Goal: Task Accomplishment & Management: Complete application form

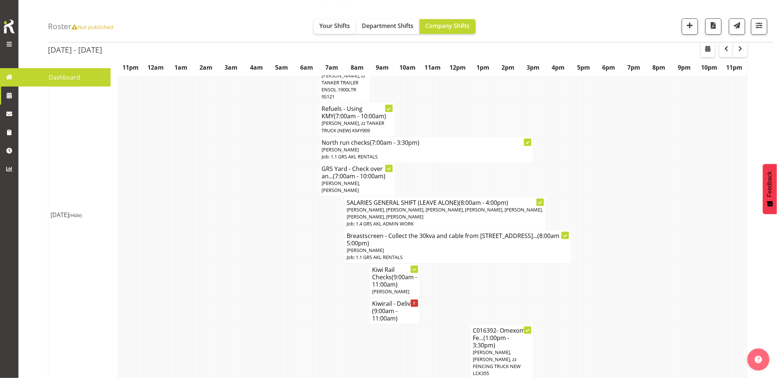
scroll to position [942, 0]
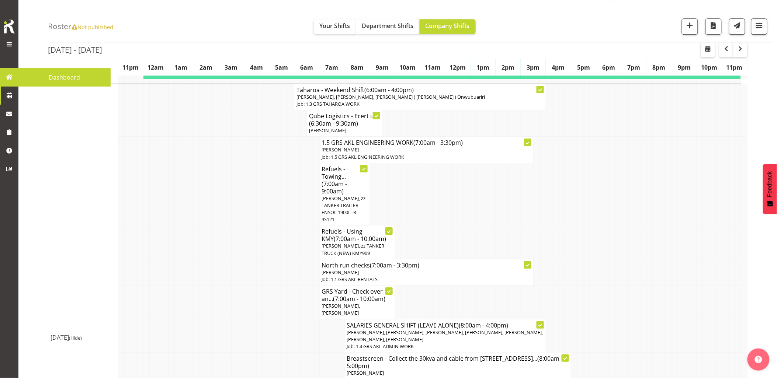
click at [287, 259] on td at bounding box center [285, 272] width 6 height 26
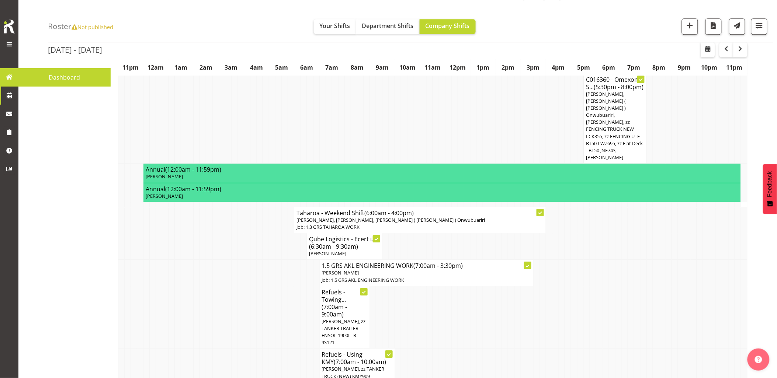
click at [287, 260] on td at bounding box center [285, 273] width 6 height 26
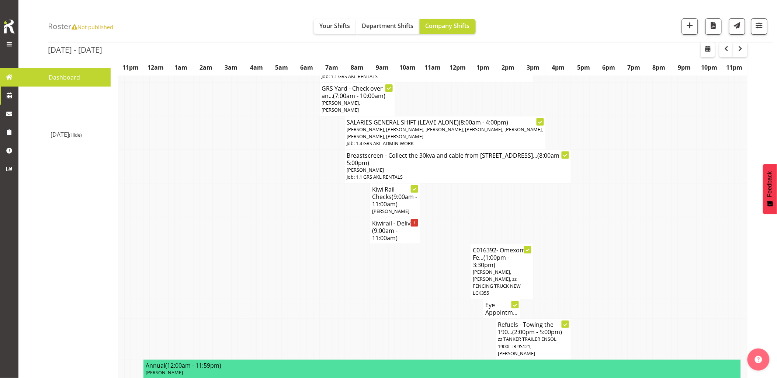
scroll to position [1024, 0]
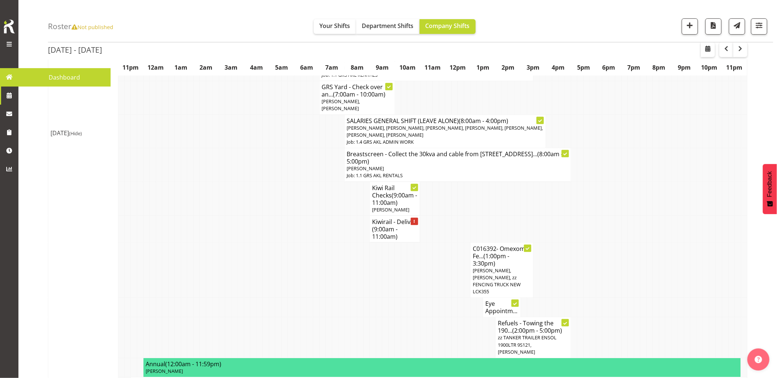
drag, startPoint x: 400, startPoint y: 242, endPoint x: 413, endPoint y: 245, distance: 14.0
click at [400, 298] on td at bounding box center [398, 308] width 6 height 20
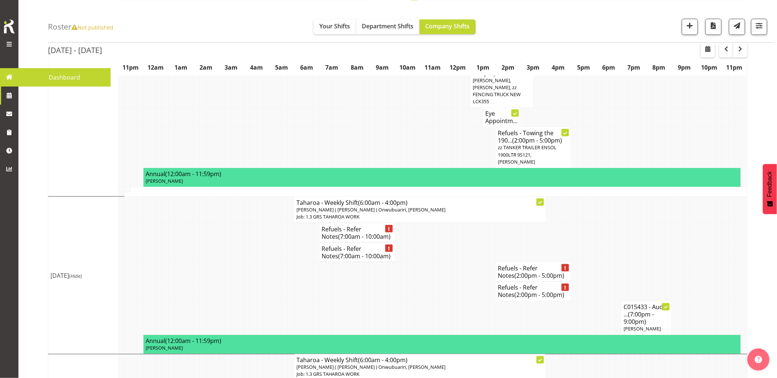
scroll to position [1229, 0]
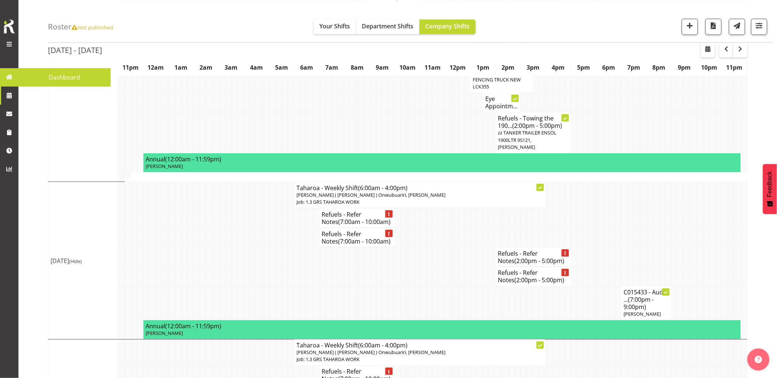
click at [275, 287] on td at bounding box center [272, 304] width 6 height 34
click at [222, 208] on td at bounding box center [222, 218] width 6 height 20
click at [738, 49] on span "button" at bounding box center [740, 48] width 9 height 9
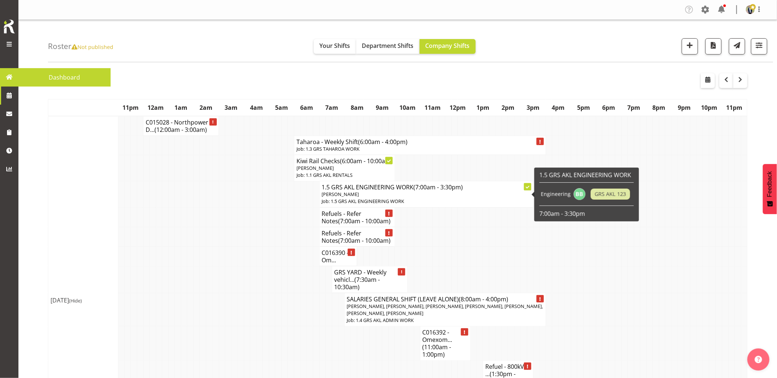
drag, startPoint x: 183, startPoint y: 215, endPoint x: 176, endPoint y: 162, distance: 53.6
click at [183, 215] on td at bounding box center [184, 218] width 6 height 20
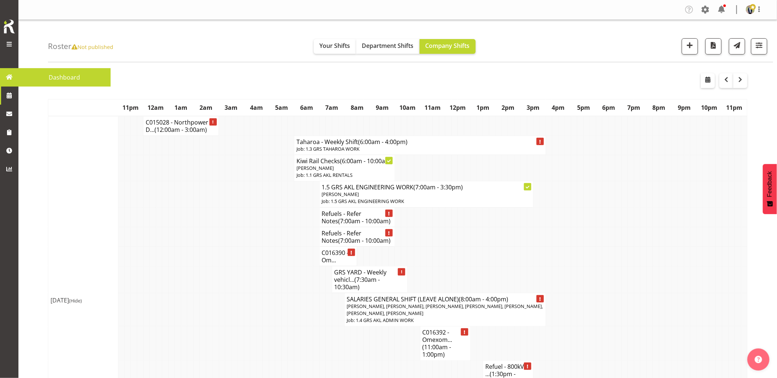
click at [198, 216] on td at bounding box center [197, 218] width 6 height 20
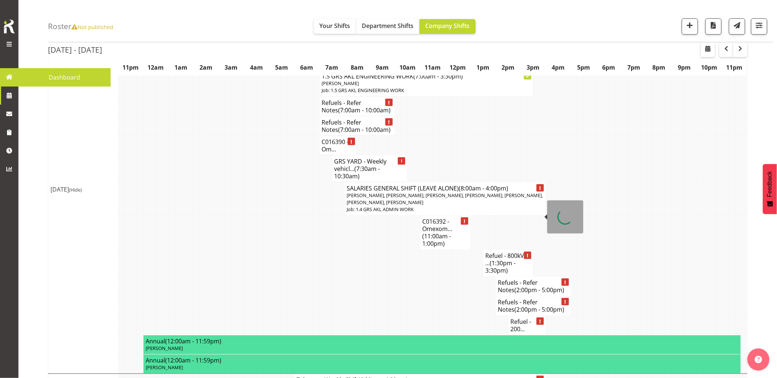
scroll to position [123, 0]
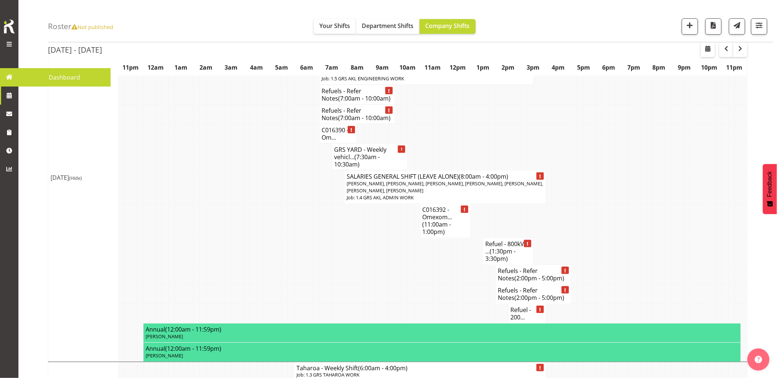
click at [435, 265] on td at bounding box center [436, 251] width 6 height 27
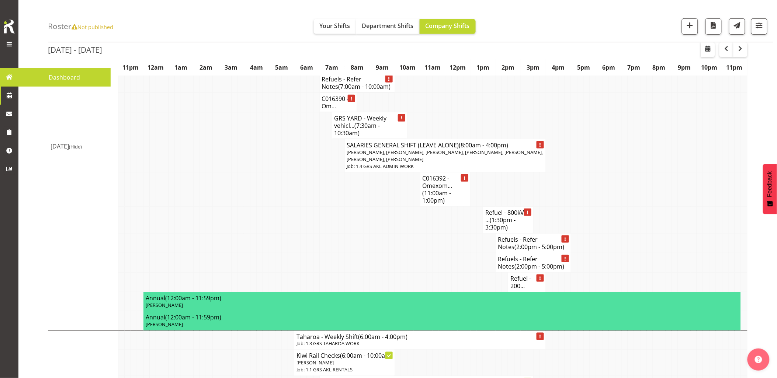
scroll to position [82, 0]
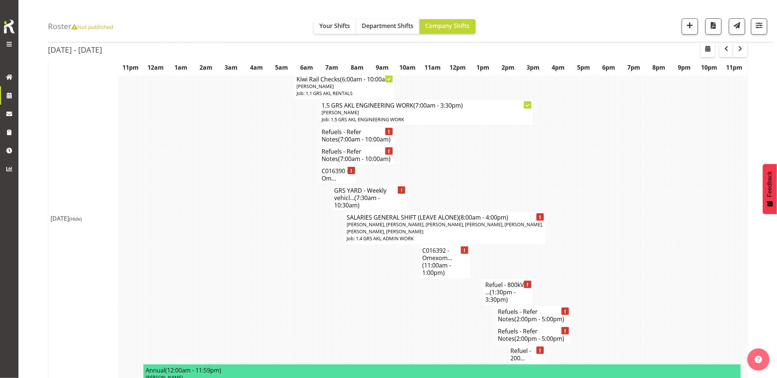
click at [198, 211] on td at bounding box center [197, 197] width 6 height 27
click at [693, 27] on span "button" at bounding box center [690, 26] width 10 height 10
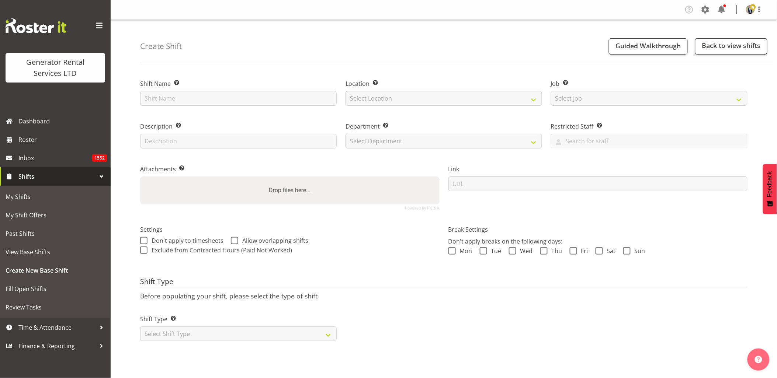
click at [101, 20] on span at bounding box center [99, 26] width 12 height 12
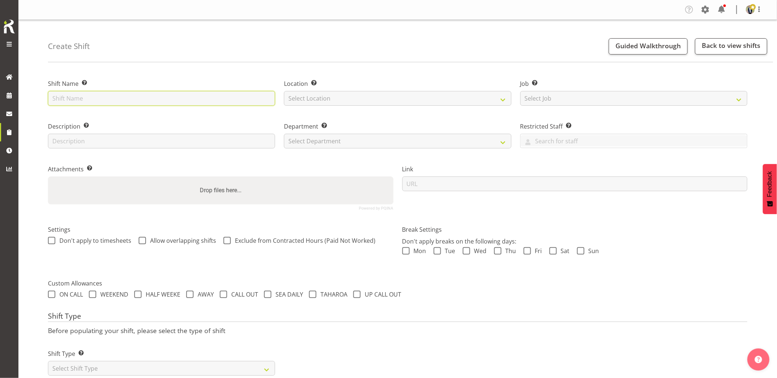
click at [139, 97] on input "text" at bounding box center [161, 98] width 227 height 15
type input "Omexom - Fence off a pole at Wyoming Ave, Murray Bay. 1 pm onsite, contact pers…"
click at [343, 99] on select "Select Location [GEOGRAPHIC_DATA] [GEOGRAPHIC_DATA] GRS [GEOGRAPHIC_DATA] [GEOG…" at bounding box center [397, 98] width 227 height 15
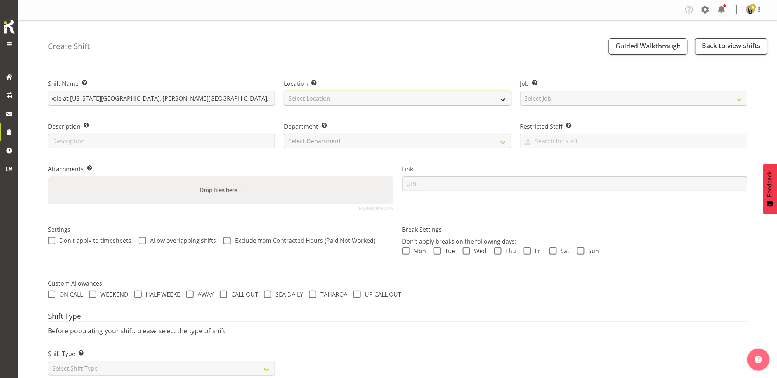
scroll to position [0, 0]
select select "28"
click at [284, 91] on select "Select Location [GEOGRAPHIC_DATA] [GEOGRAPHIC_DATA] GRS [GEOGRAPHIC_DATA] [GEOG…" at bounding box center [397, 98] width 227 height 15
click at [580, 104] on select "Select Job Create new job 1.1 GRS AKL RENTALS 1.1 GRS AKL RENTALS AC 1.1 GRS AK…" at bounding box center [633, 98] width 227 height 15
select select "7504"
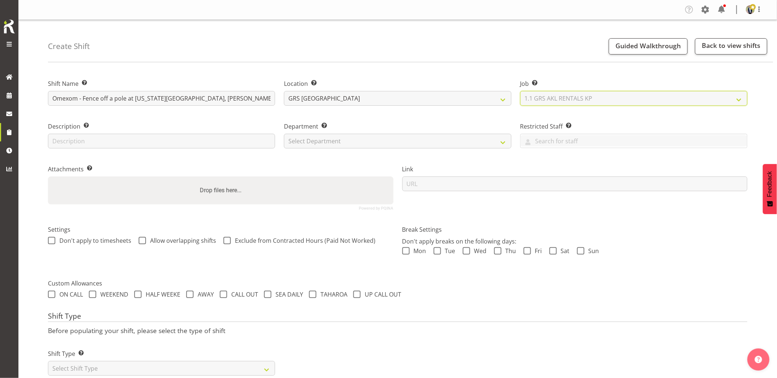
click at [520, 91] on select "Select Job Create new job 1.1 GRS AKL RENTALS 1.1 GRS AKL RENTALS AC 1.1 GRS AK…" at bounding box center [633, 98] width 227 height 15
drag, startPoint x: 330, startPoint y: 142, endPoint x: 335, endPoint y: 150, distance: 8.8
click at [330, 142] on select "Select Department GRS HIRE AKL GRS HIRE AKL GRS HIRE TGA GRS HIRE HST GRS SALES…" at bounding box center [397, 141] width 227 height 15
select select "20"
click at [284, 134] on select "Select Department GRS HIRE AKL GRS HIRE AKL GRS HIRE TGA GRS HIRE HST GRS SALES…" at bounding box center [397, 141] width 227 height 15
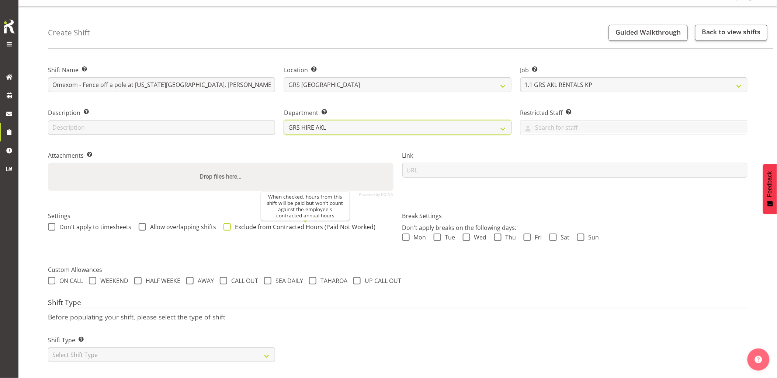
scroll to position [21, 0]
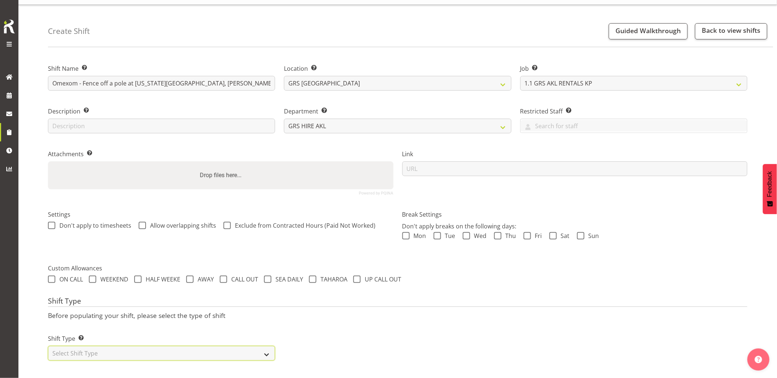
click at [135, 350] on select "Select Shift Type One Off Shift Recurring Shift Rotating Shift" at bounding box center [161, 353] width 227 height 15
drag, startPoint x: 96, startPoint y: 344, endPoint x: 93, endPoint y: 340, distance: 5.5
click at [96, 346] on select "Select Shift Type One Off Shift Recurring Shift Rotating Shift" at bounding box center [161, 353] width 227 height 15
select select "one_off"
click at [48, 346] on select "Select Shift Type One Off Shift Recurring Shift Rotating Shift" at bounding box center [161, 353] width 227 height 15
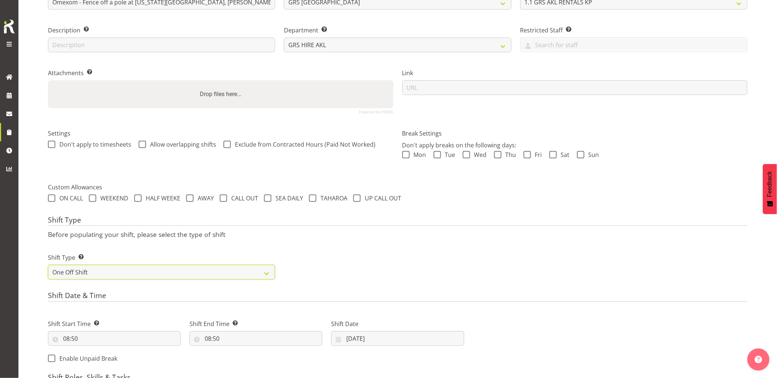
scroll to position [144, 0]
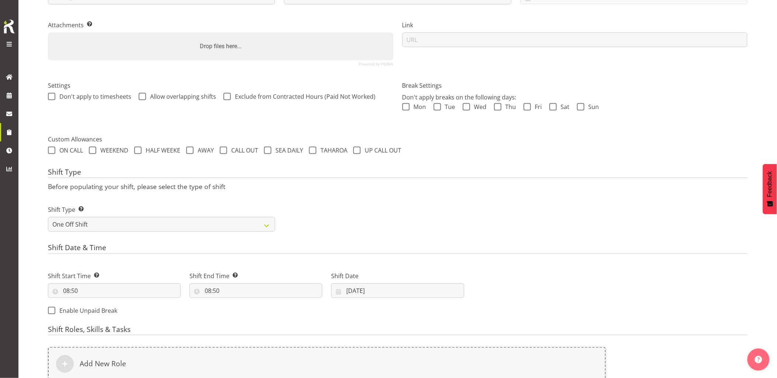
click at [99, 283] on div "Shift Start Time Set the time of the day you wish this shift to start 08:50 00 …" at bounding box center [114, 285] width 133 height 27
click at [104, 295] on input "08:50" at bounding box center [114, 291] width 133 height 15
click at [91, 308] on select "00 01 02 03 04 05 06 07 08 09 10 11 12 13 14 15 16 17 18 19 20 21 22 23" at bounding box center [98, 310] width 17 height 15
select select "12"
click at [90, 303] on select "00 01 02 03 04 05 06 07 08 09 10 11 12 13 14 15 16 17 18 19 20 21 22 23" at bounding box center [98, 310] width 17 height 15
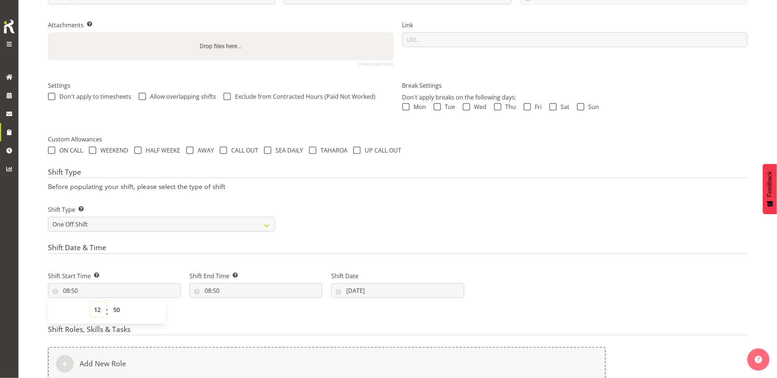
type input "12:50"
click at [117, 308] on select "00 01 02 03 04 05 06 07 08 09 10 11 12 13 14 15 16 17 18 19 20 21 22 23 24 25 2…" at bounding box center [117, 310] width 17 height 15
select select "30"
click at [109, 303] on select "00 01 02 03 04 05 06 07 08 09 10 11 12 13 14 15 16 17 18 19 20 21 22 23 24 25 2…" at bounding box center [117, 310] width 17 height 15
type input "12:30"
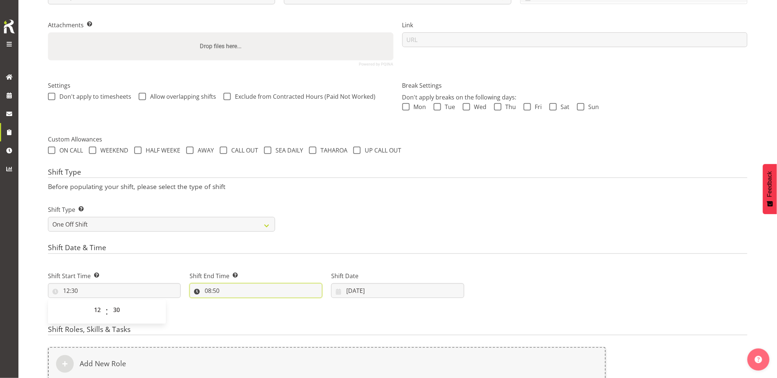
click at [246, 292] on input "08:50" at bounding box center [256, 291] width 133 height 15
click at [243, 309] on select "00 01 02 03 04 05 06 07 08 09 10 11 12 13 14 15 16 17 18 19 20 21 22 23" at bounding box center [240, 310] width 17 height 15
select select "14"
click at [232, 303] on select "00 01 02 03 04 05 06 07 08 09 10 11 12 13 14 15 16 17 18 19 20 21 22 23" at bounding box center [240, 310] width 17 height 15
type input "14:50"
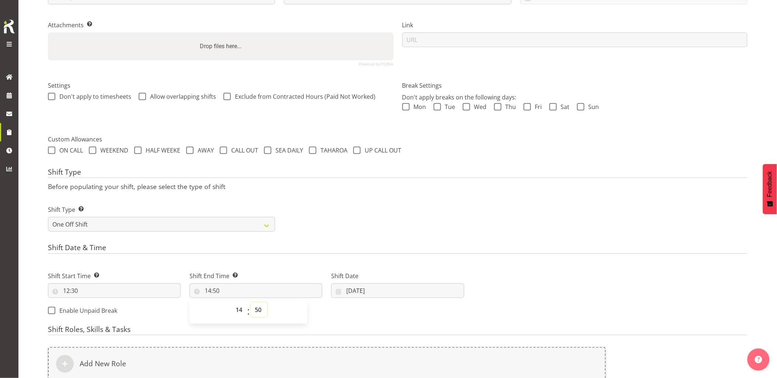
drag, startPoint x: 256, startPoint y: 308, endPoint x: 257, endPoint y: 302, distance: 5.3
click at [256, 305] on select "00 01 02 03 04 05 06 07 08 09 10 11 12 13 14 15 16 17 18 19 20 21 22 23 24 25 2…" at bounding box center [259, 310] width 17 height 15
select select "0"
click at [251, 303] on select "00 01 02 03 04 05 06 07 08 09 10 11 12 13 14 15 16 17 18 19 20 21 22 23 24 25 2…" at bounding box center [259, 310] width 17 height 15
type input "14:00"
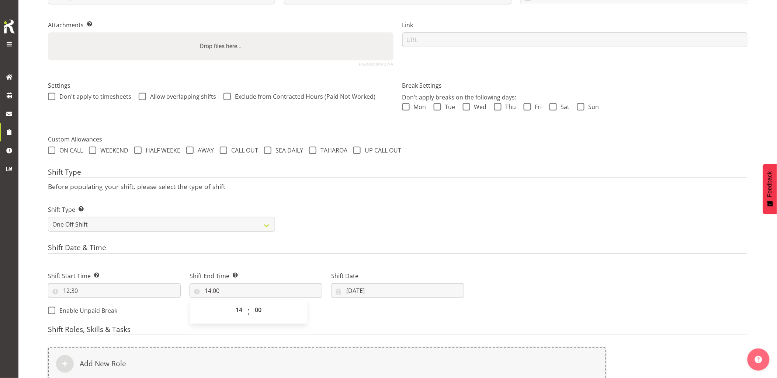
click at [386, 194] on div "Shift Type Before populating your shift, please select the type of shift Shift …" at bounding box center [398, 202] width 700 height 69
click at [373, 288] on input "10/10/2025" at bounding box center [397, 291] width 133 height 15
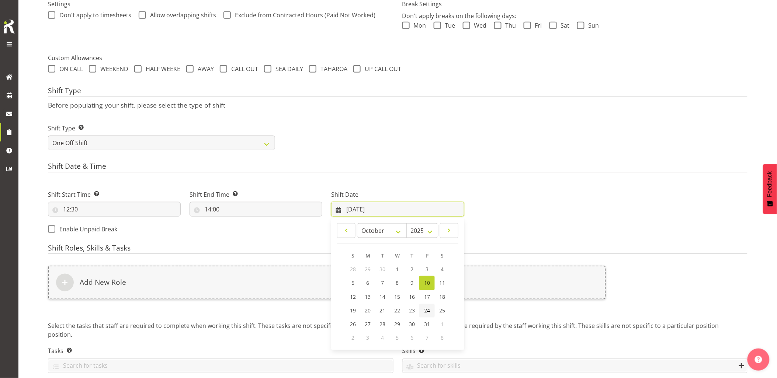
scroll to position [226, 0]
click at [370, 299] on span "13" at bounding box center [368, 297] width 6 height 7
type input "13/10/2025"
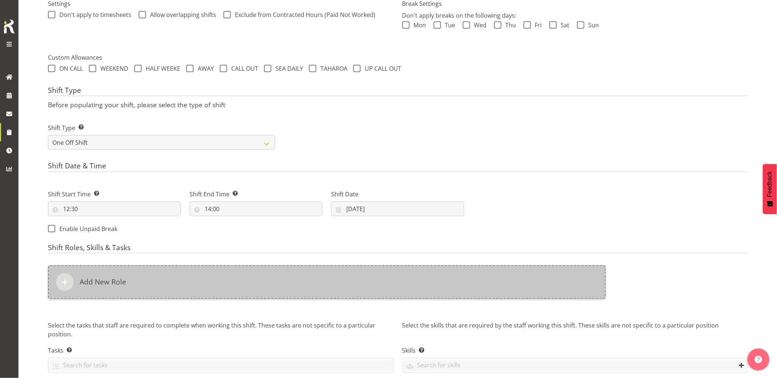
click at [364, 289] on div "Add New Role" at bounding box center [327, 283] width 558 height 34
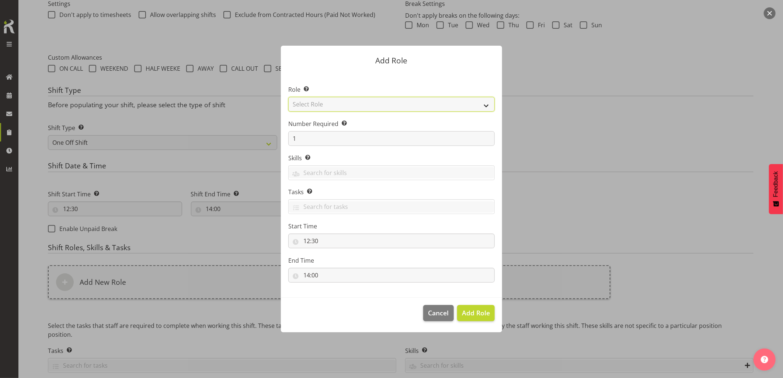
click at [333, 107] on select "Select Role Account Manager Electrician Engineering GM HSEQ manager MECH Mechan…" at bounding box center [391, 104] width 207 height 15
select select "20"
click at [288, 97] on select "Select Role Account Manager Electrician Engineering GM HSEQ manager MECH Mechan…" at bounding box center [391, 104] width 207 height 15
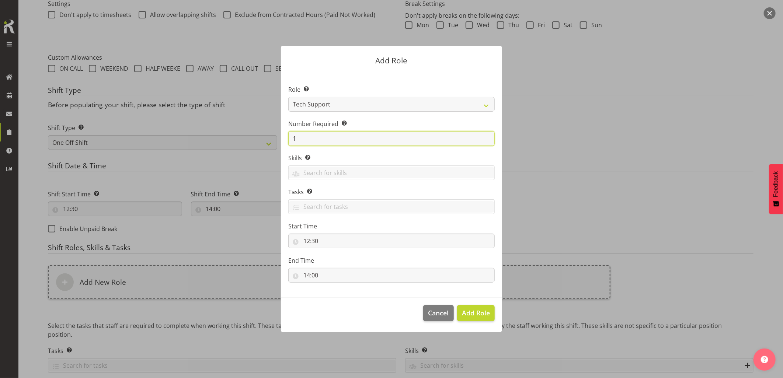
drag, startPoint x: 305, startPoint y: 135, endPoint x: 284, endPoint y: 141, distance: 21.8
click at [284, 141] on section "Role Select the role you wish to add to the shift. Account Manager Electrician …" at bounding box center [391, 185] width 221 height 226
type input "2"
drag, startPoint x: 470, startPoint y: 314, endPoint x: 342, endPoint y: 318, distance: 128.4
click at [470, 314] on span "Add 2 Roles" at bounding box center [471, 313] width 37 height 9
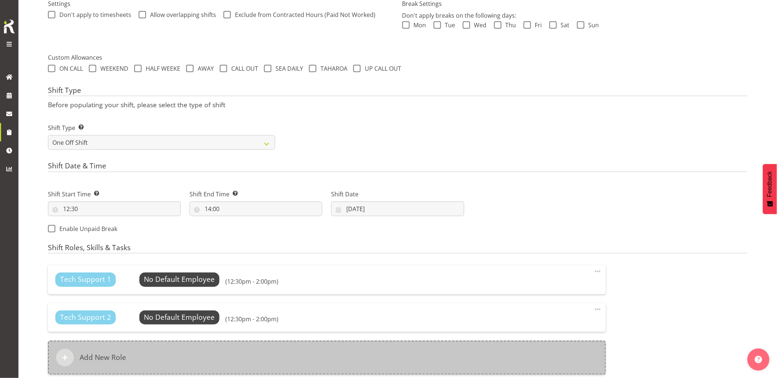
click at [281, 347] on div "Add New Role" at bounding box center [327, 358] width 558 height 34
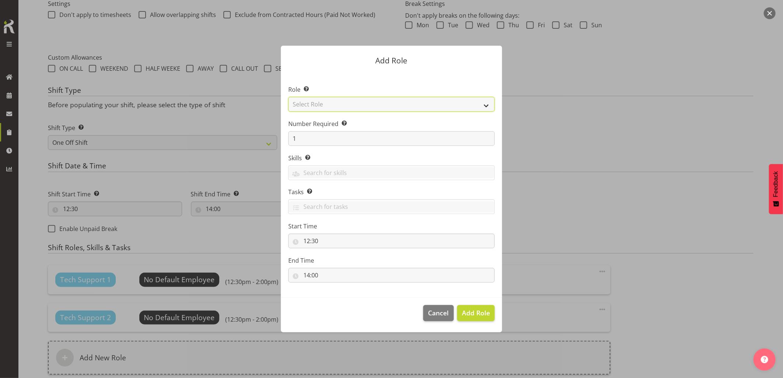
click at [303, 108] on select "Select Role Account Manager Electrician Engineering GM HSEQ manager MECH Mechan…" at bounding box center [391, 104] width 207 height 15
select select "27"
click at [288, 97] on select "Select Role Account Manager Electrician Engineering GM HSEQ manager MECH Mechan…" at bounding box center [391, 104] width 207 height 15
click at [478, 314] on span "Add Role" at bounding box center [476, 313] width 28 height 9
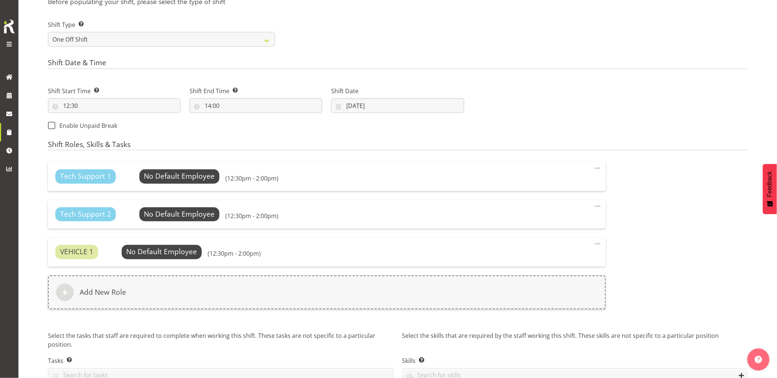
scroll to position [349, 0]
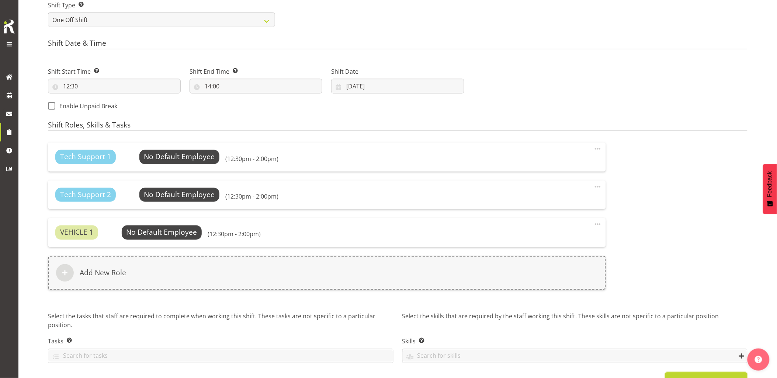
click at [702, 373] on button "Create Shift" at bounding box center [706, 381] width 82 height 16
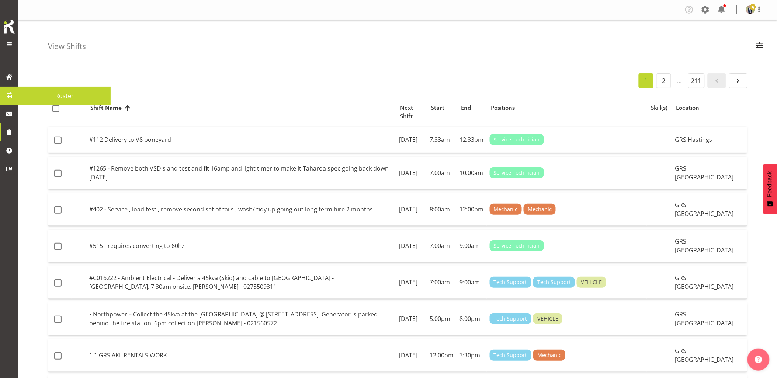
click at [8, 98] on span at bounding box center [9, 95] width 11 height 11
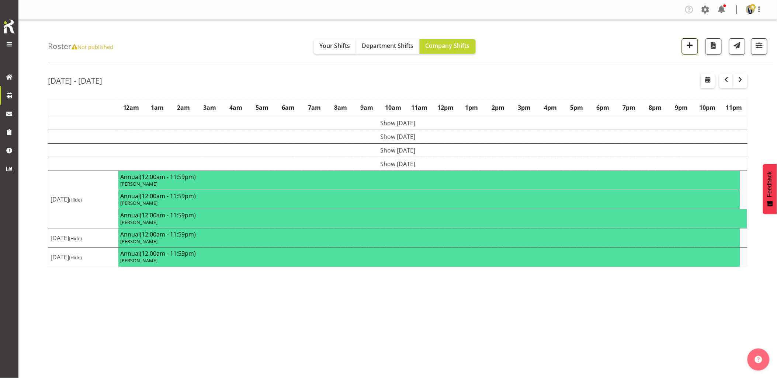
click at [688, 46] on span "button" at bounding box center [690, 46] width 10 height 10
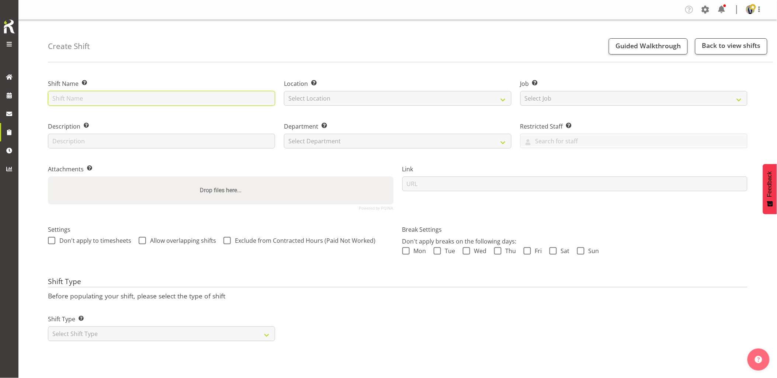
click at [198, 98] on input "text" at bounding box center [161, 98] width 227 height 15
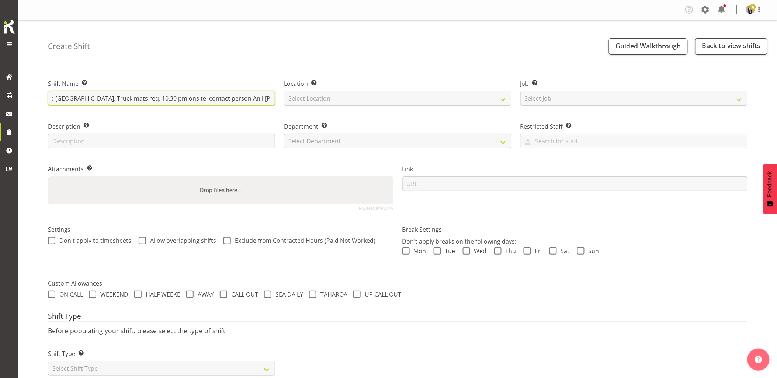
scroll to position [0, 166]
type input "Northpower - Deliver, fence and liven a 800kVA con going to Airport Oaks. Truck…"
drag, startPoint x: 348, startPoint y: 103, endPoint x: 351, endPoint y: 106, distance: 4.7
click at [347, 103] on select "Select Location GRS Auckland GRS Hastings GRS Tauranga" at bounding box center [397, 98] width 227 height 15
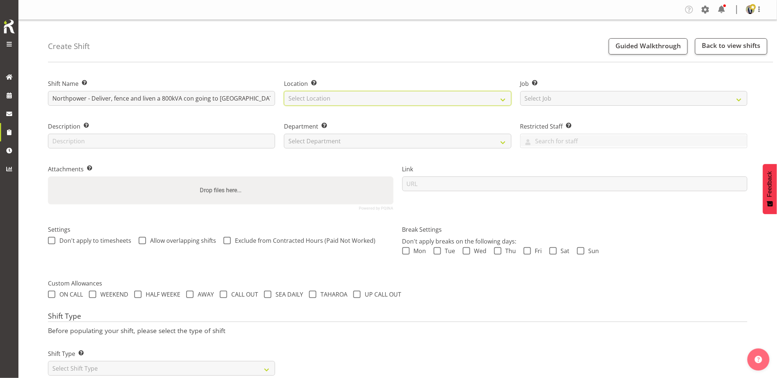
select select "28"
click at [284, 91] on select "Select Location GRS Auckland GRS Hastings GRS Tauranga" at bounding box center [397, 98] width 227 height 15
click at [550, 97] on select "Select Job Create new job 1.1 GRS AKL RENTALS 1.1 GRS AKL RENTALS AC 1.1 GRS AK…" at bounding box center [633, 98] width 227 height 15
select select "7504"
click at [520, 91] on select "Select Job Create new job 1.1 GRS AKL RENTALS 1.1 GRS AKL RENTALS AC 1.1 GRS AK…" at bounding box center [633, 98] width 227 height 15
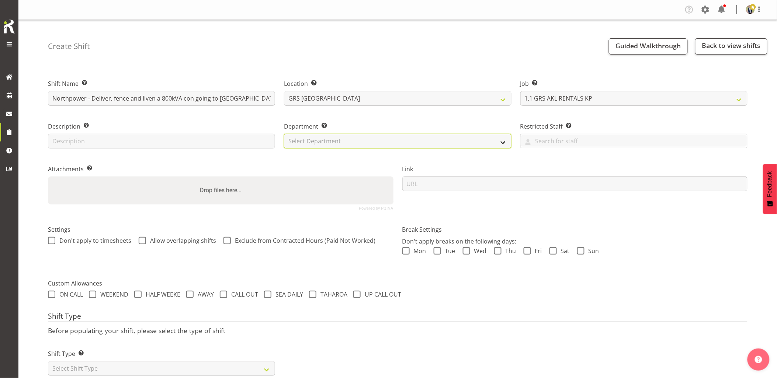
drag, startPoint x: 341, startPoint y: 139, endPoint x: 342, endPoint y: 148, distance: 9.6
click at [341, 139] on select "Select Department GRS HIRE AKL GRS HIRE AKL GRS HIRE TGA GRS HIRE HST GRS SALES…" at bounding box center [397, 141] width 227 height 15
select select "20"
click at [284, 134] on select "Select Department GRS HIRE AKL GRS HIRE AKL GRS HIRE TGA GRS HIRE HST GRS SALES…" at bounding box center [397, 141] width 227 height 15
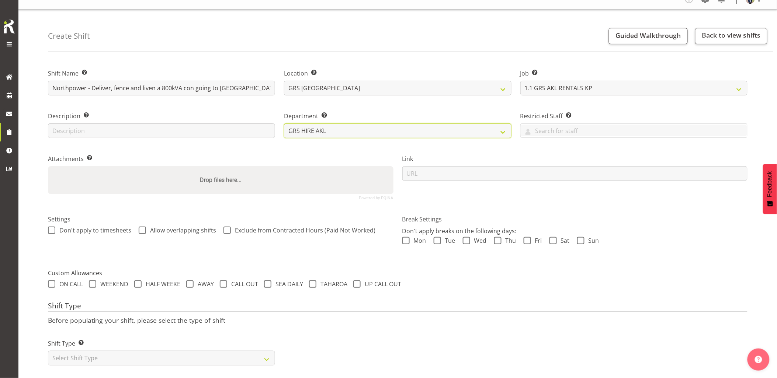
scroll to position [21, 0]
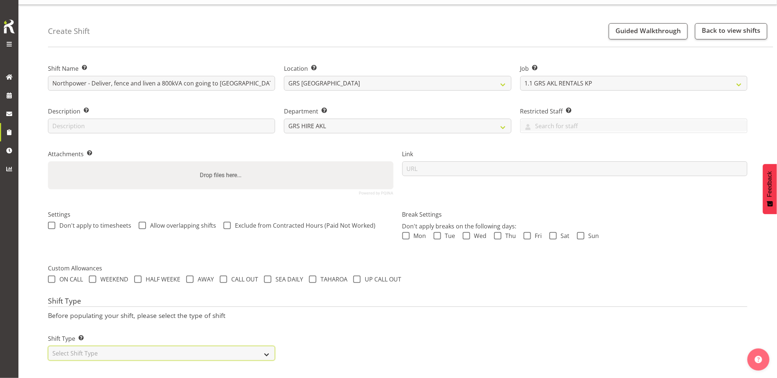
click at [141, 352] on select "Select Shift Type One Off Shift Recurring Shift Rotating Shift" at bounding box center [161, 353] width 227 height 15
select select "one_off"
click at [48, 346] on select "Select Shift Type One Off Shift Recurring Shift Rotating Shift" at bounding box center [161, 353] width 227 height 15
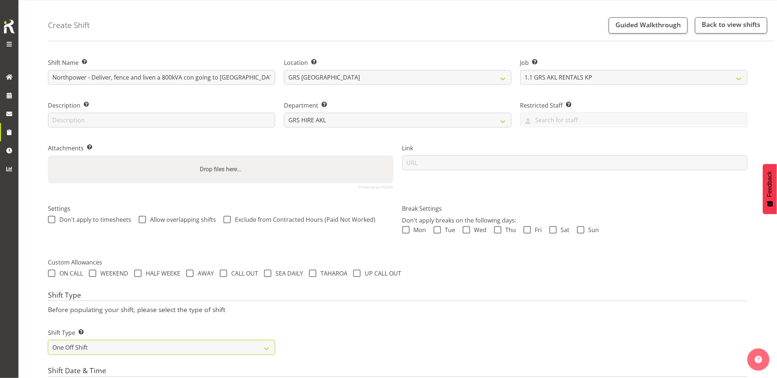
scroll to position [144, 0]
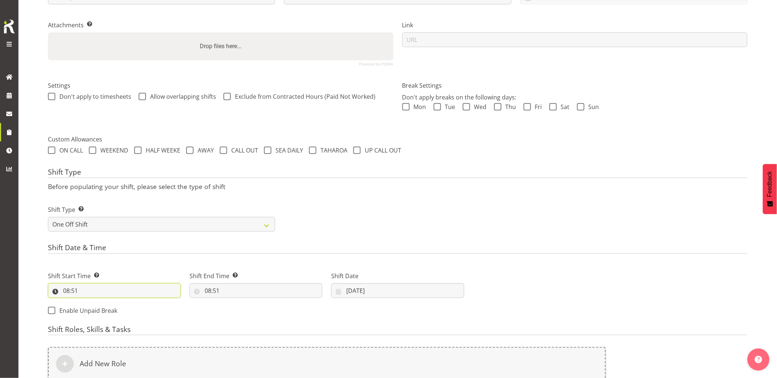
click at [111, 293] on input "08:51" at bounding box center [114, 291] width 133 height 15
click at [97, 315] on select "00 01 02 03 04 05 06 07 08 09 10 11 12 13 14 15 16 17 18 19 20 21 22 23" at bounding box center [98, 310] width 17 height 15
select select "22"
click at [90, 303] on select "00 01 02 03 04 05 06 07 08 09 10 11 12 13 14 15 16 17 18 19 20 21 22 23" at bounding box center [98, 310] width 17 height 15
type input "22:51"
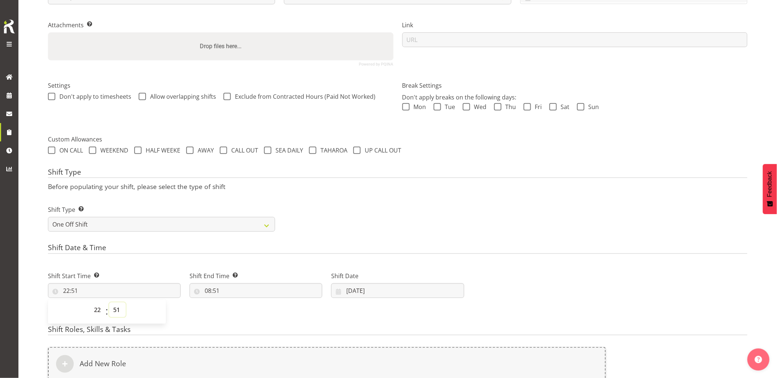
drag, startPoint x: 117, startPoint y: 308, endPoint x: 117, endPoint y: 303, distance: 5.2
click at [117, 307] on select "00 01 02 03 04 05 06 07 08 09 10 11 12 13 14 15 16 17 18 19 20 21 22 23 24 25 2…" at bounding box center [117, 310] width 17 height 15
select select "0"
click at [109, 303] on select "00 01 02 03 04 05 06 07 08 09 10 11 12 13 14 15 16 17 18 19 20 21 22 23 24 25 2…" at bounding box center [117, 310] width 17 height 15
type input "22:00"
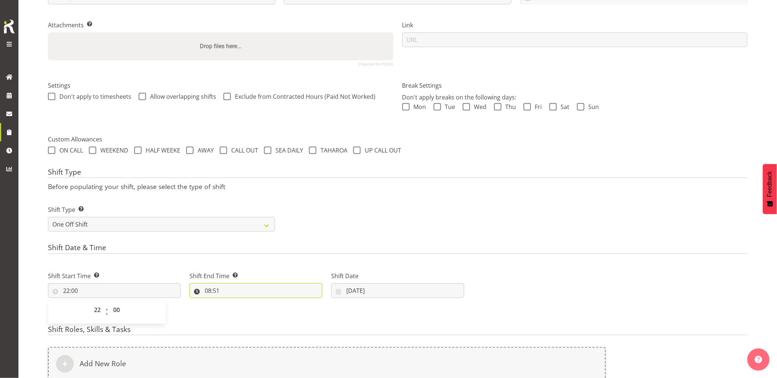
click at [241, 287] on input "08:51" at bounding box center [256, 291] width 133 height 15
click at [240, 314] on select "00 01 02 03 04 05 06 07 08 09 10 11 12 13 14 15 16 17 18 19 20 21 22 23" at bounding box center [240, 310] width 17 height 15
select select "1"
click at [232, 303] on select "00 01 02 03 04 05 06 07 08 09 10 11 12 13 14 15 16 17 18 19 20 21 22 23" at bounding box center [240, 310] width 17 height 15
type input "01:51"
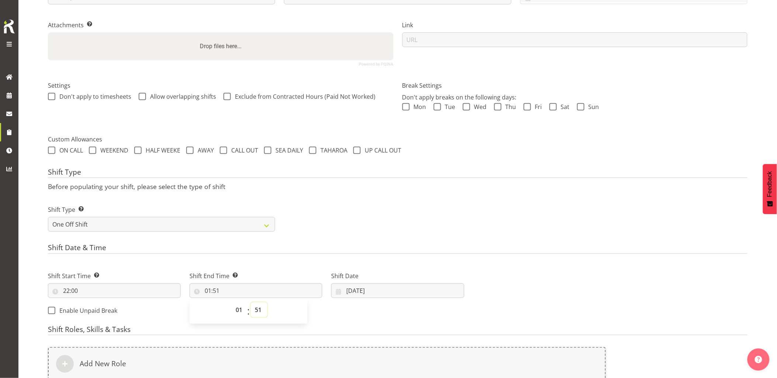
drag, startPoint x: 256, startPoint y: 311, endPoint x: 257, endPoint y: 301, distance: 9.2
click at [256, 311] on select "00 01 02 03 04 05 06 07 08 09 10 11 12 13 14 15 16 17 18 19 20 21 22 23 24 25 2…" at bounding box center [259, 310] width 17 height 15
select select "0"
click at [251, 303] on select "00 01 02 03 04 05 06 07 08 09 10 11 12 13 14 15 16 17 18 19 20 21 22 23 24 25 2…" at bounding box center [259, 310] width 17 height 15
type input "01:00"
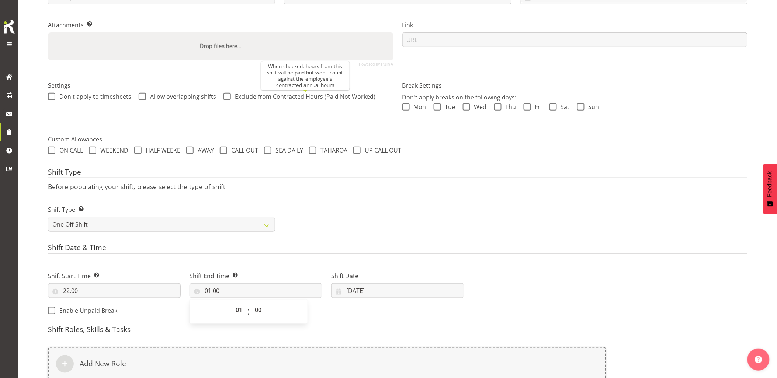
click at [415, 226] on div "Shift Type Shift Types: One Off – Select this if you would like a single shift …" at bounding box center [398, 215] width 709 height 41
click at [396, 300] on div "Shift Date 10/10/2025 January February March April May June July August Septemb…" at bounding box center [398, 282] width 142 height 41
click at [399, 296] on input "10/10/2025" at bounding box center [397, 291] width 133 height 15
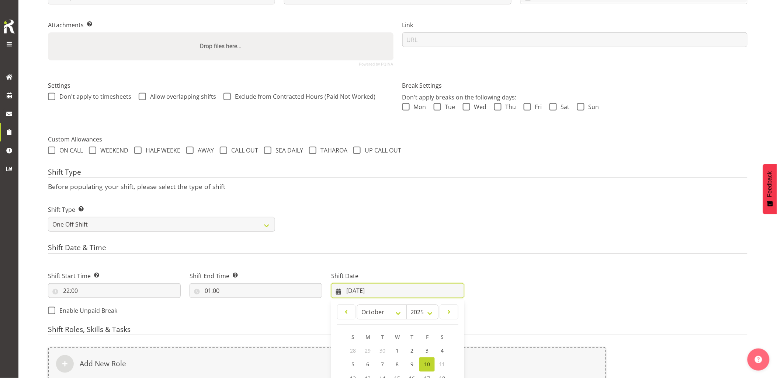
scroll to position [257, 0]
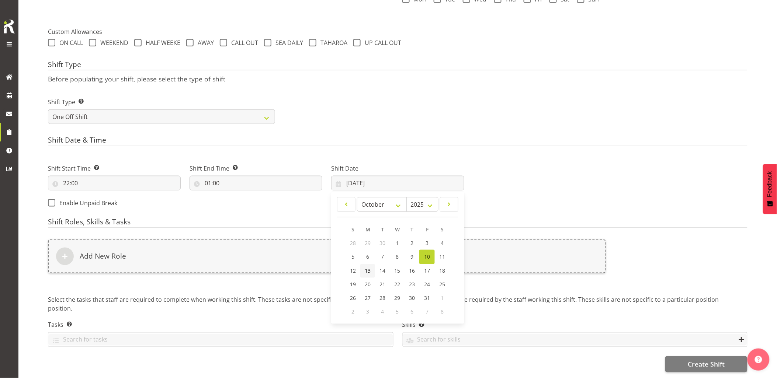
click at [368, 268] on span "13" at bounding box center [368, 271] width 6 height 7
type input "13/10/2025"
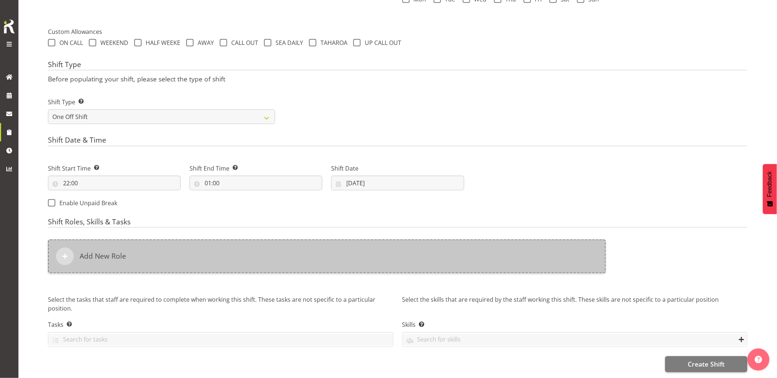
click at [371, 259] on div "Add New Role" at bounding box center [327, 257] width 558 height 34
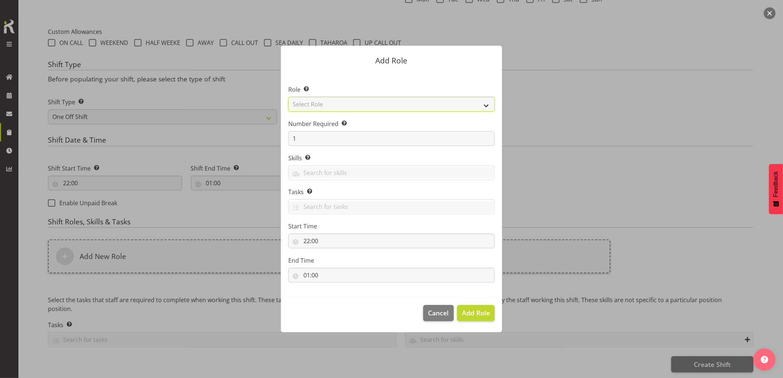
click at [322, 107] on select "Select Role Account Manager Electrician Engineering GM HSEQ manager MECH Mechan…" at bounding box center [391, 104] width 207 height 15
select select "20"
click at [288, 97] on select "Select Role Account Manager Electrician Engineering GM HSEQ manager MECH Mechan…" at bounding box center [391, 104] width 207 height 15
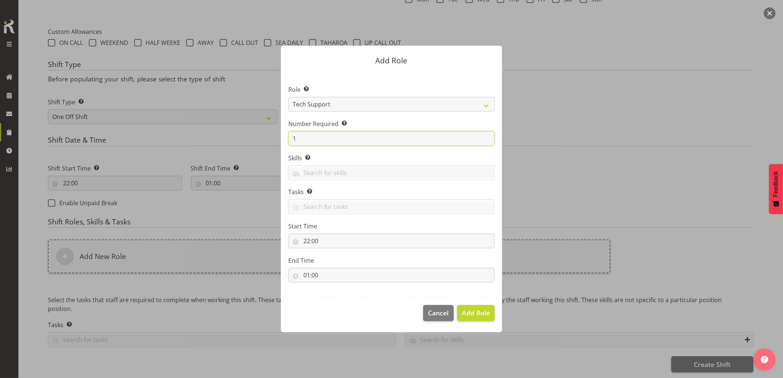
drag, startPoint x: 305, startPoint y: 142, endPoint x: 294, endPoint y: 144, distance: 10.6
click at [294, 144] on input "1" at bounding box center [391, 138] width 207 height 15
type input "2"
click at [466, 319] on button "Add 2 Roles" at bounding box center [472, 313] width 46 height 16
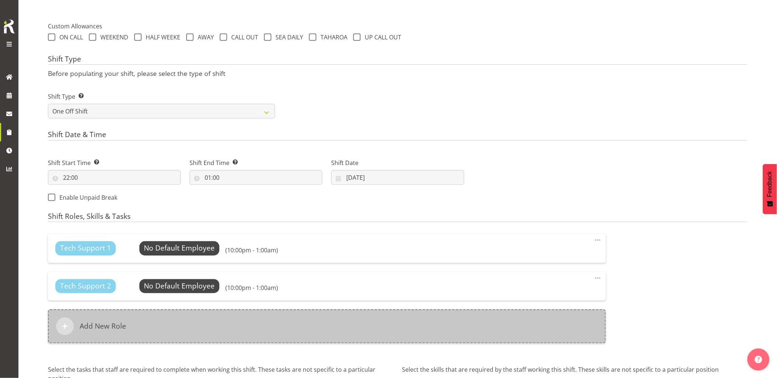
click at [293, 332] on div "Add New Role" at bounding box center [327, 327] width 558 height 34
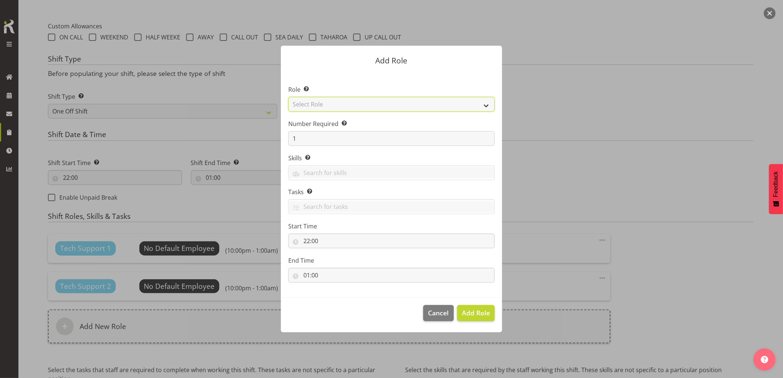
drag, startPoint x: 320, startPoint y: 103, endPoint x: 323, endPoint y: 107, distance: 5.2
click at [320, 103] on select "Select Role Account Manager Electrician Engineering GM HSEQ manager MECH Mechan…" at bounding box center [391, 104] width 207 height 15
select select "21"
click at [288, 97] on select "Select Role Account Manager Electrician Engineering GM HSEQ manager MECH Mechan…" at bounding box center [391, 104] width 207 height 15
click at [477, 308] on button "Add Role" at bounding box center [476, 313] width 38 height 16
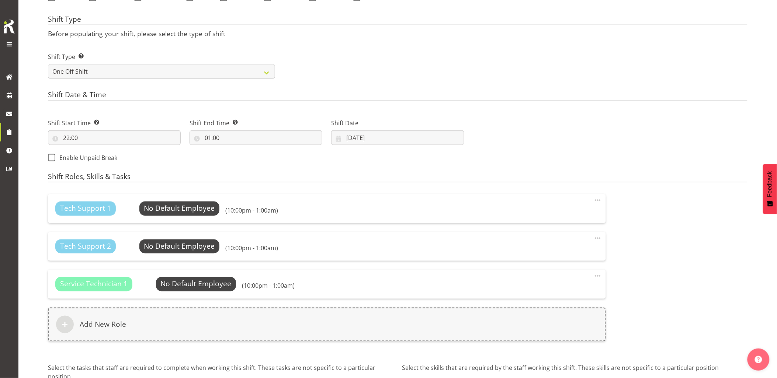
scroll to position [299, 0]
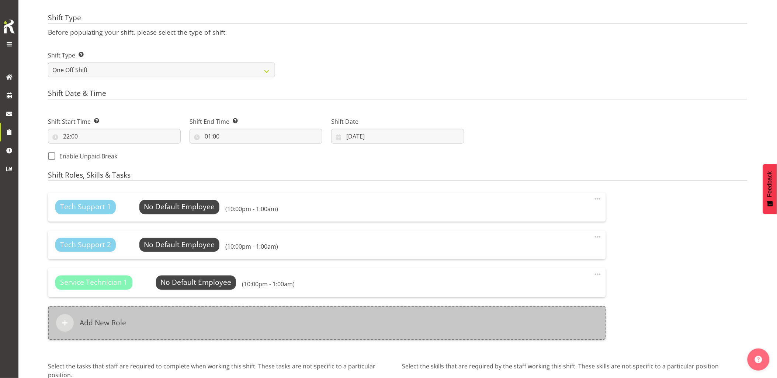
click at [218, 320] on div "Add New Role" at bounding box center [327, 324] width 558 height 34
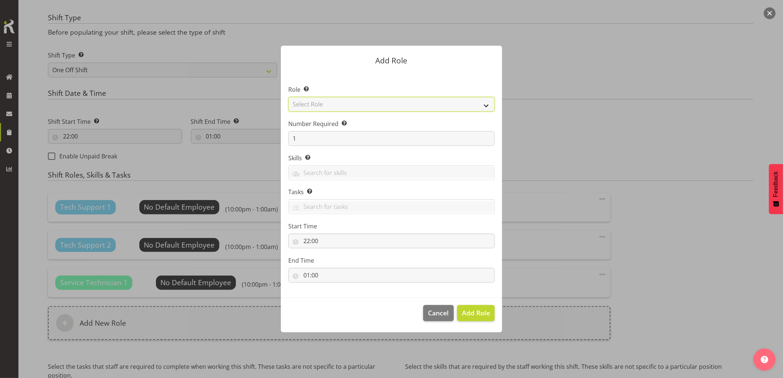
click at [339, 104] on select "Select Role Account Manager Electrician Engineering GM HSEQ manager MECH Mechan…" at bounding box center [391, 104] width 207 height 15
select select "27"
click at [288, 97] on select "Select Role Account Manager Electrician Engineering GM HSEQ manager MECH Mechan…" at bounding box center [391, 104] width 207 height 15
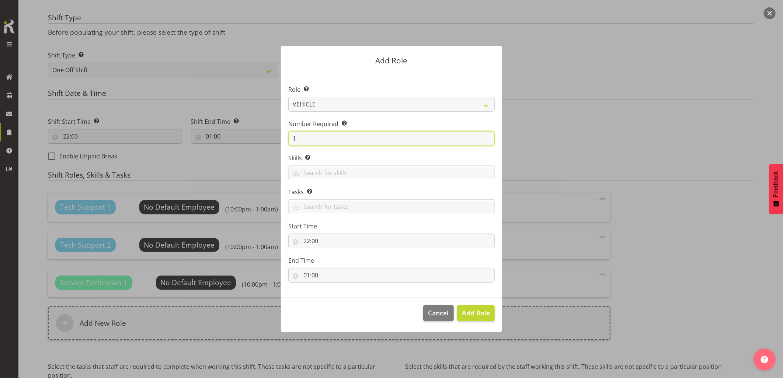
drag, startPoint x: 300, startPoint y: 139, endPoint x: 273, endPoint y: 141, distance: 26.6
click at [278, 140] on div "Add Role Role Select the role you wish to add to the shift. Account Manager Ele…" at bounding box center [392, 188] width 236 height 323
type input "3"
drag, startPoint x: 473, startPoint y: 308, endPoint x: 478, endPoint y: 311, distance: 5.4
click at [477, 311] on span "Add 3 Roles" at bounding box center [471, 313] width 37 height 9
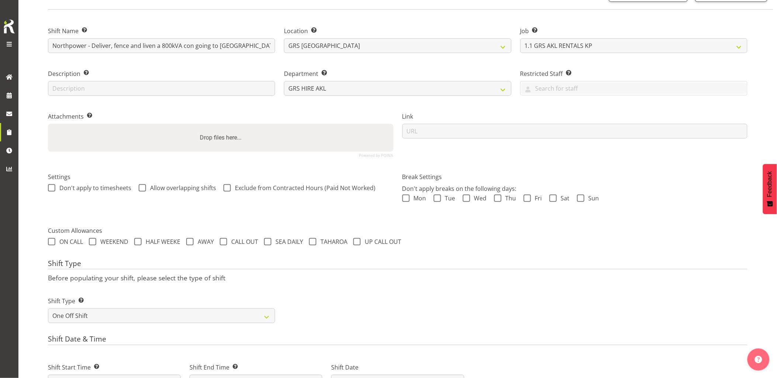
scroll to position [0, 0]
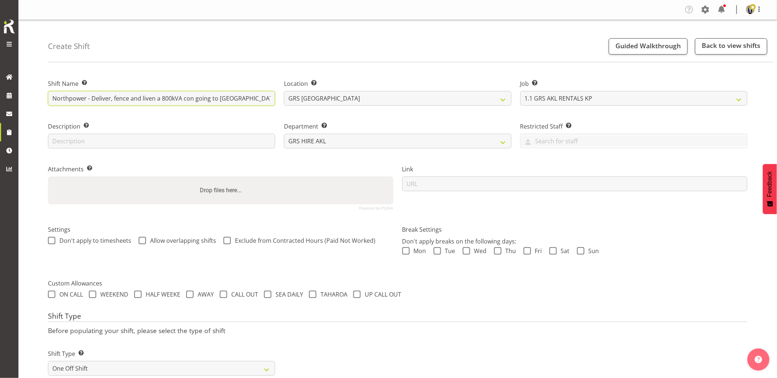
click at [256, 98] on input "Northpower - Deliver, fence and liven a 800kVA con going to [GEOGRAPHIC_DATA]. …" at bounding box center [161, 98] width 227 height 15
type input "Northpower - Deliver, fence and liven a 800kVA con going to [GEOGRAPHIC_DATA]. …"
click at [135, 96] on input "Northpower - Deliver, fence and liven a 800kVA con going to [GEOGRAPHIC_DATA]. …" at bounding box center [161, 98] width 227 height 15
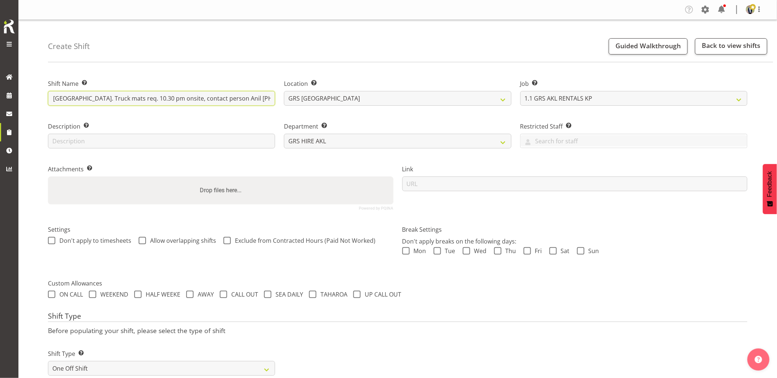
drag, startPoint x: 128, startPoint y: 101, endPoint x: 470, endPoint y: 114, distance: 342.9
click at [470, 114] on div "Shift Name Enter a name for the shift (e.g. Day Shift). Northpower - Deliver, f…" at bounding box center [398, 142] width 709 height 146
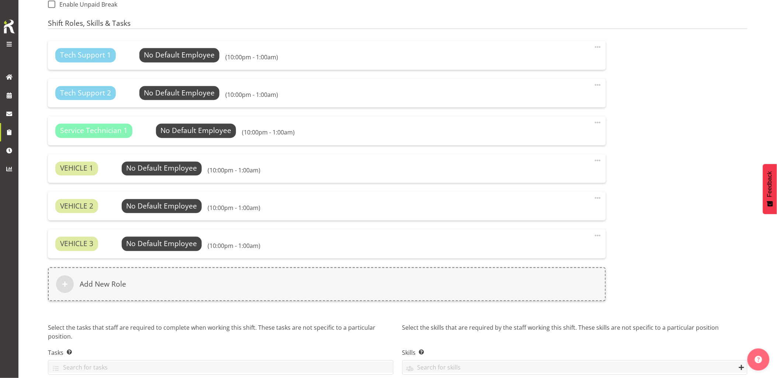
scroll to position [484, 0]
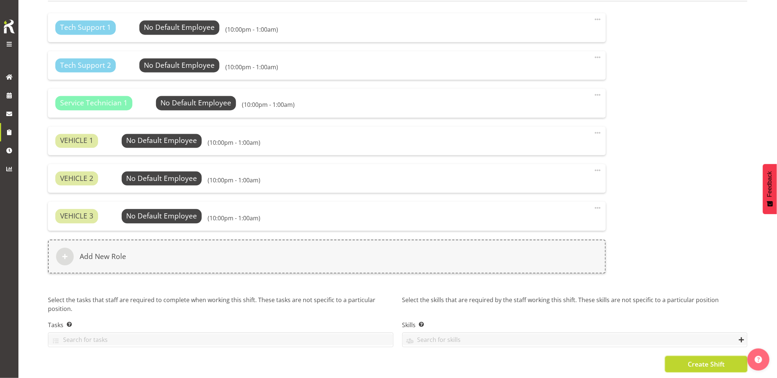
click at [690, 360] on span "Create Shift" at bounding box center [706, 365] width 37 height 10
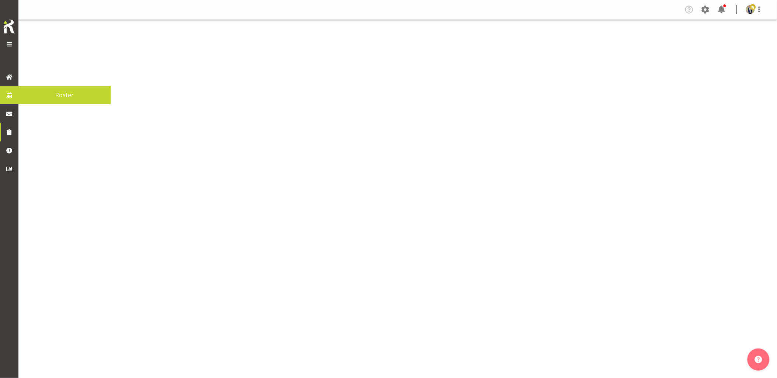
drag, startPoint x: 0, startPoint y: 0, endPoint x: 16, endPoint y: 95, distance: 96.1
click at [16, 95] on link at bounding box center [9, 95] width 18 height 18
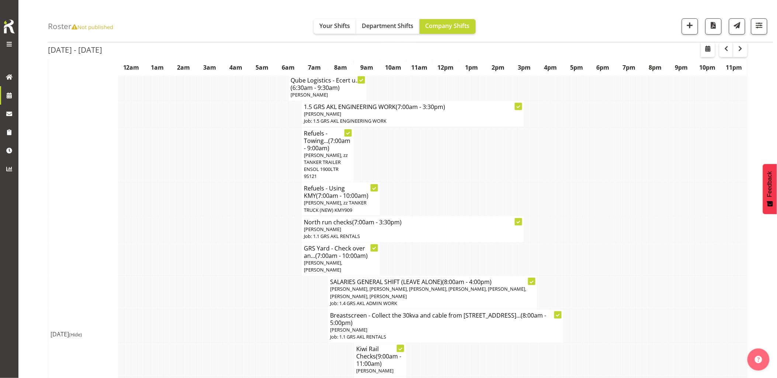
click at [255, 242] on td at bounding box center [252, 229] width 7 height 26
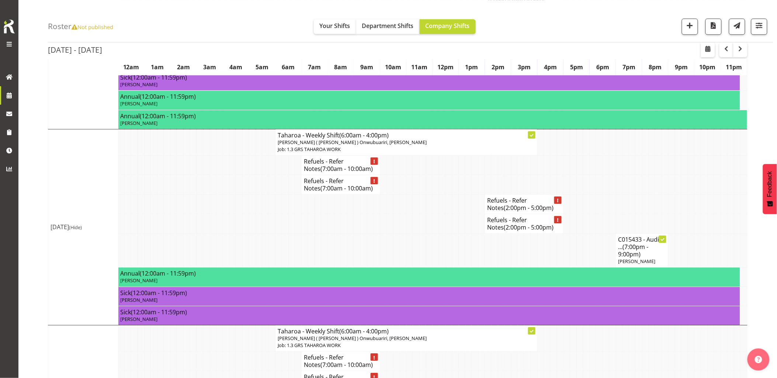
click at [229, 233] on td at bounding box center [226, 224] width 7 height 20
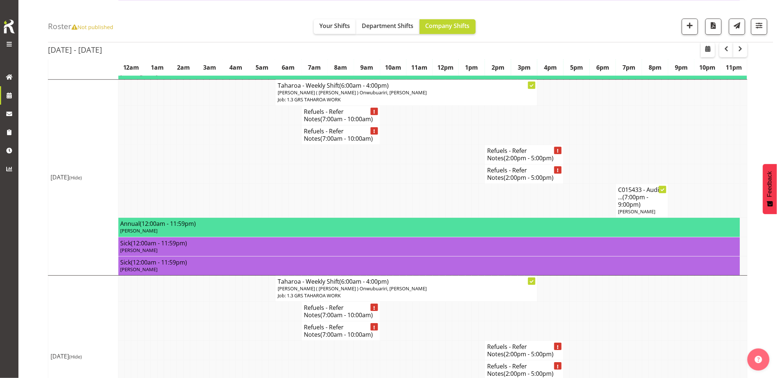
scroll to position [731, 0]
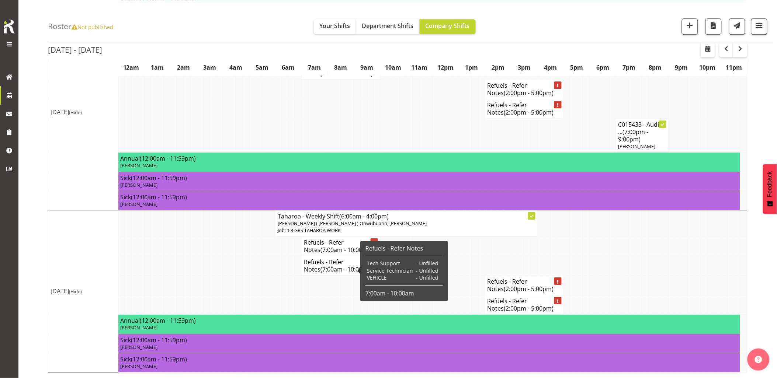
click at [188, 269] on td at bounding box center [187, 266] width 7 height 20
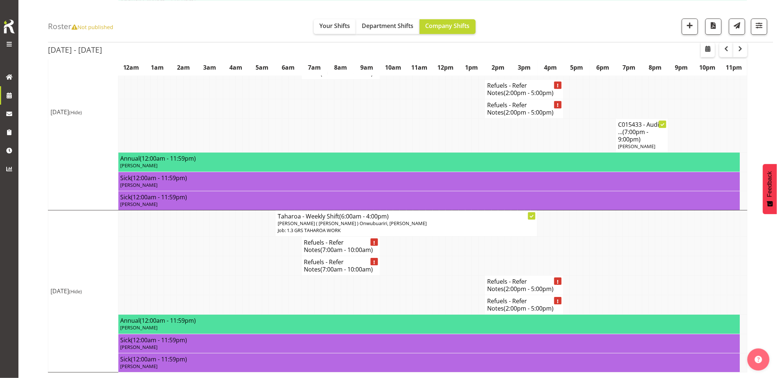
click at [188, 269] on td at bounding box center [187, 266] width 7 height 20
drag, startPoint x: 743, startPoint y: 46, endPoint x: 734, endPoint y: 68, distance: 23.2
click at [743, 47] on span "button" at bounding box center [740, 48] width 9 height 9
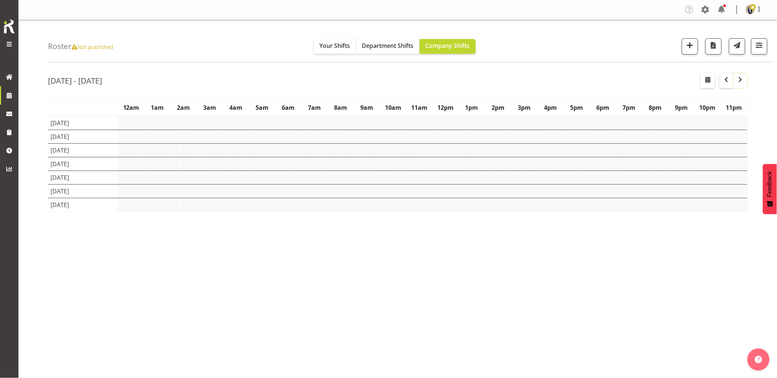
scroll to position [0, 0]
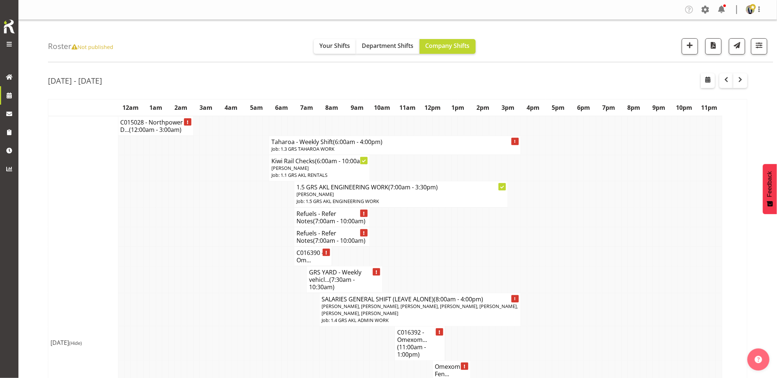
click at [204, 264] on td at bounding box center [203, 257] width 6 height 20
click at [206, 215] on td at bounding box center [209, 218] width 6 height 20
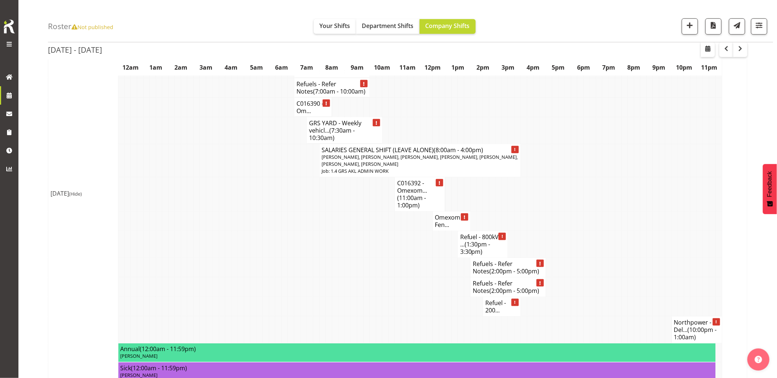
scroll to position [164, 0]
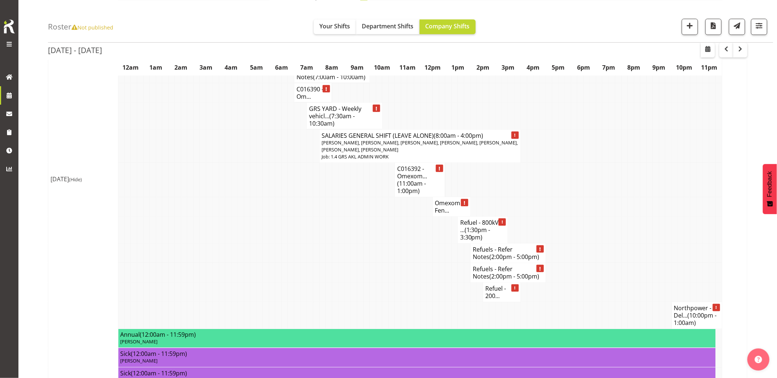
click at [274, 281] on td at bounding box center [272, 273] width 6 height 20
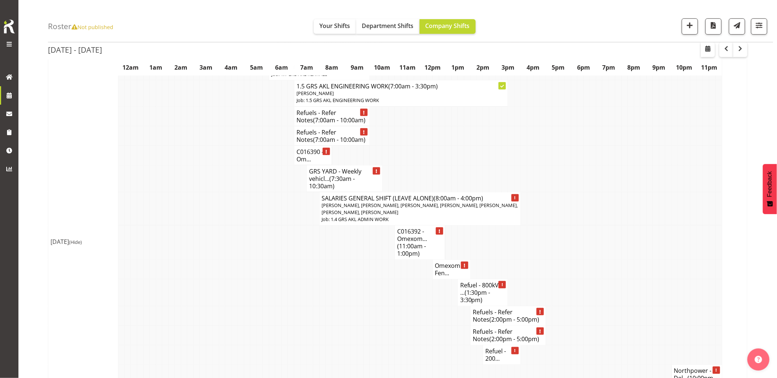
scroll to position [41, 0]
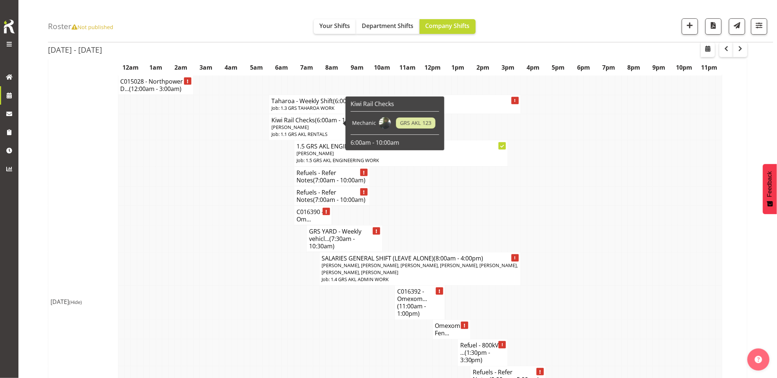
click at [219, 252] on td at bounding box center [222, 238] width 6 height 27
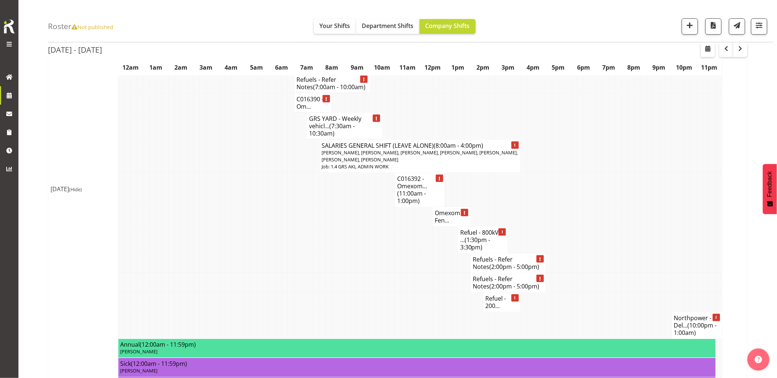
scroll to position [205, 0]
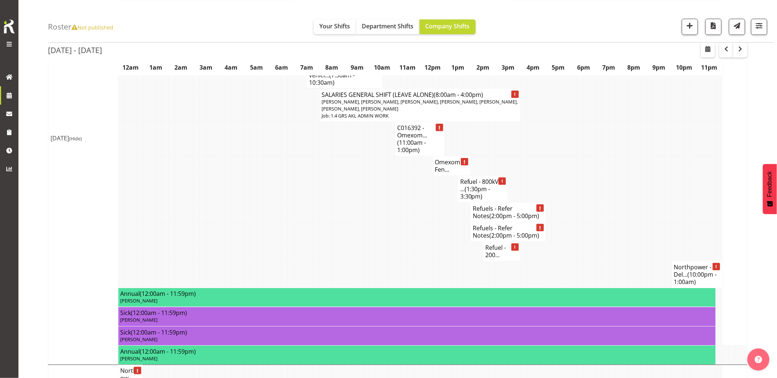
click at [646, 189] on td at bounding box center [643, 189] width 6 height 27
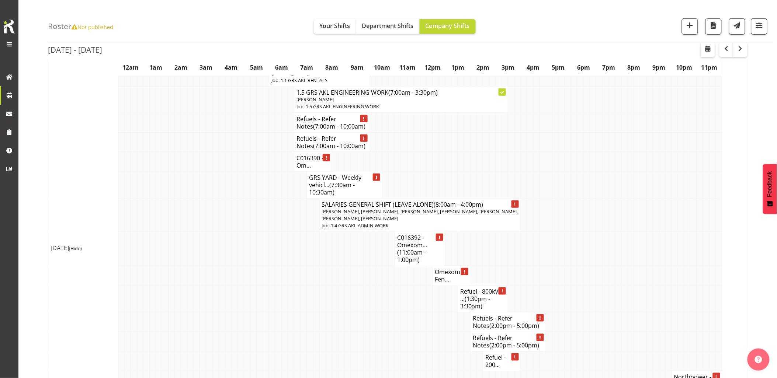
scroll to position [82, 0]
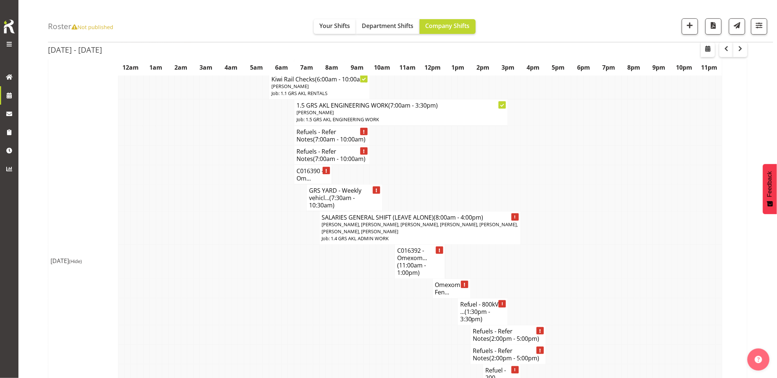
click at [233, 243] on td at bounding box center [234, 228] width 6 height 34
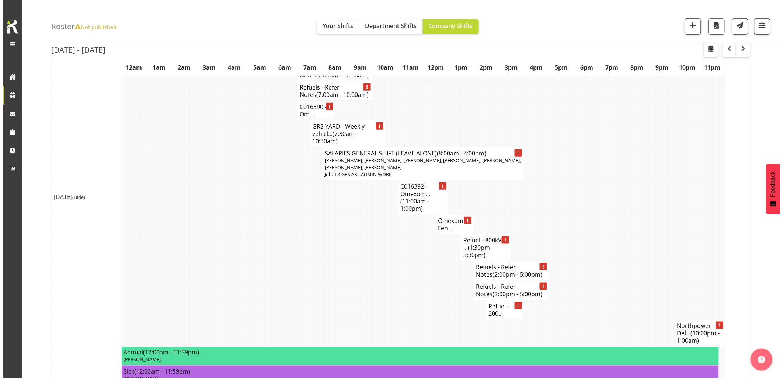
scroll to position [205, 0]
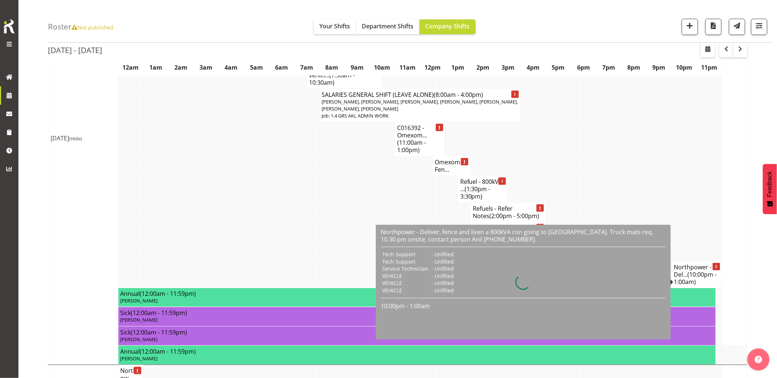
click at [699, 281] on span "(10:00pm - 1:00am)" at bounding box center [695, 278] width 43 height 15
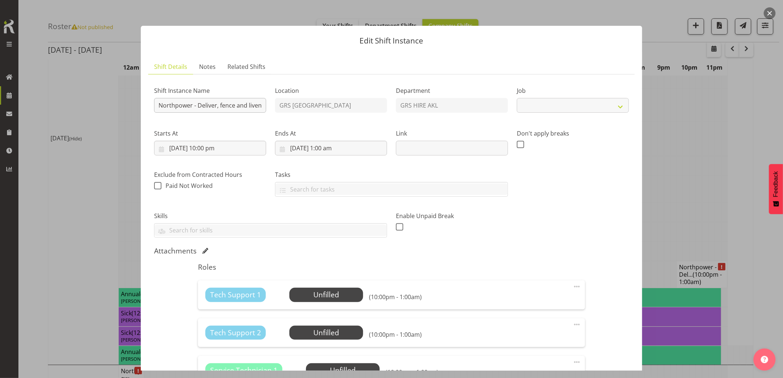
select select "7504"
click at [159, 106] on input "Northpower - Deliver, fence and liven a 800kVA con going to [GEOGRAPHIC_DATA]. …" at bounding box center [210, 105] width 112 height 15
type input "C015881 - Northpower - Deliver, fence and liven a 800kVA con going to [GEOGRAPH…"
drag, startPoint x: 150, startPoint y: 98, endPoint x: 177, endPoint y: 100, distance: 27.0
click at [160, 98] on div "Shift Instance Name C015881 - Northpower - Deliver, fence and liven a 800kVA co…" at bounding box center [210, 97] width 121 height 43
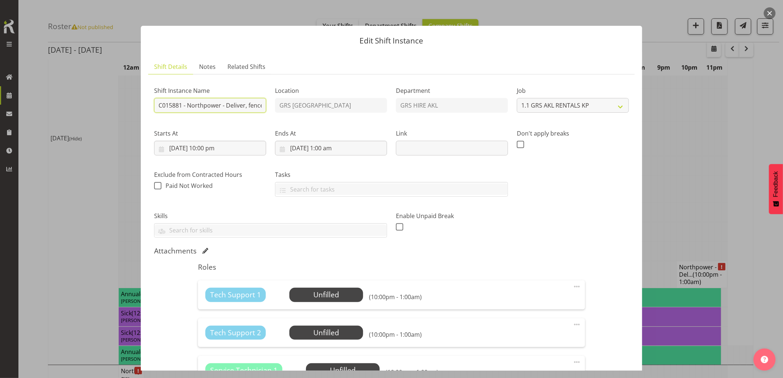
scroll to position [0, 312]
drag, startPoint x: 181, startPoint y: 105, endPoint x: 472, endPoint y: 134, distance: 292.8
click at [467, 131] on div "Shift Instance Name C015881 - Northpower - Deliver, fence and liven a 800kVA co…" at bounding box center [392, 159] width 484 height 167
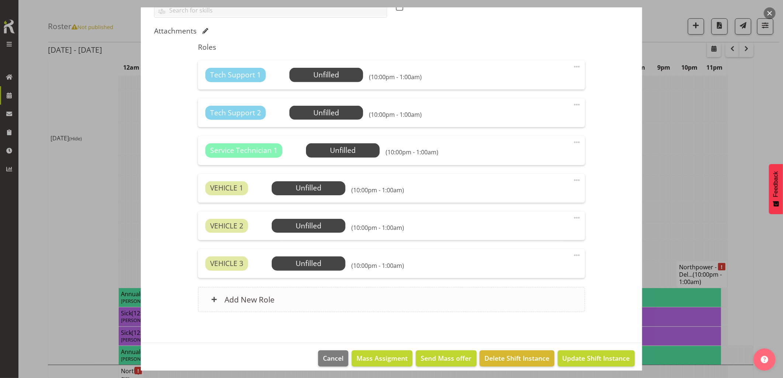
scroll to position [227, 0]
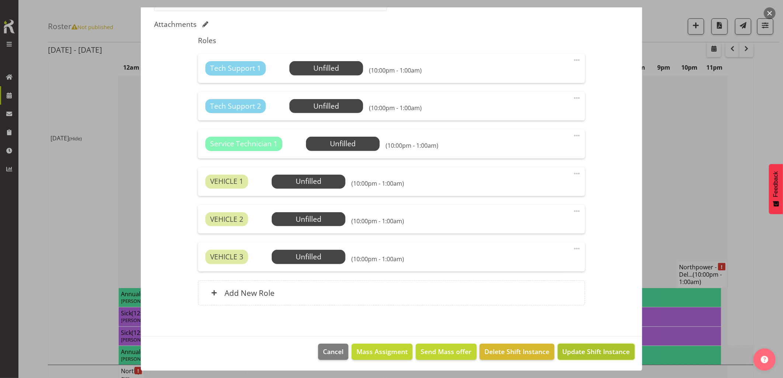
click at [575, 348] on span "Update Shift Instance" at bounding box center [597, 352] width 68 height 10
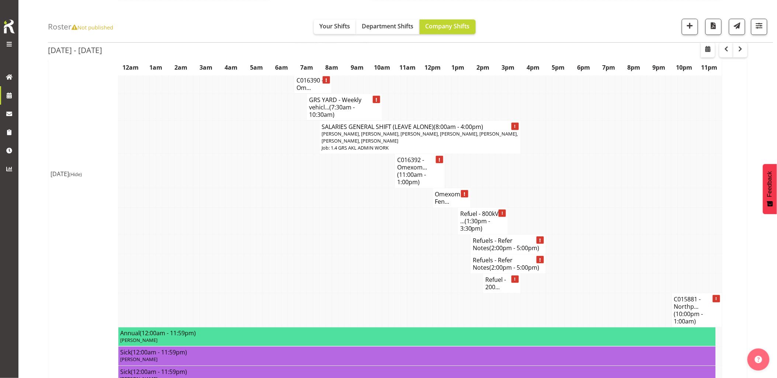
scroll to position [205, 0]
